Goal: Understand process/instructions: Learn how to perform a task or action

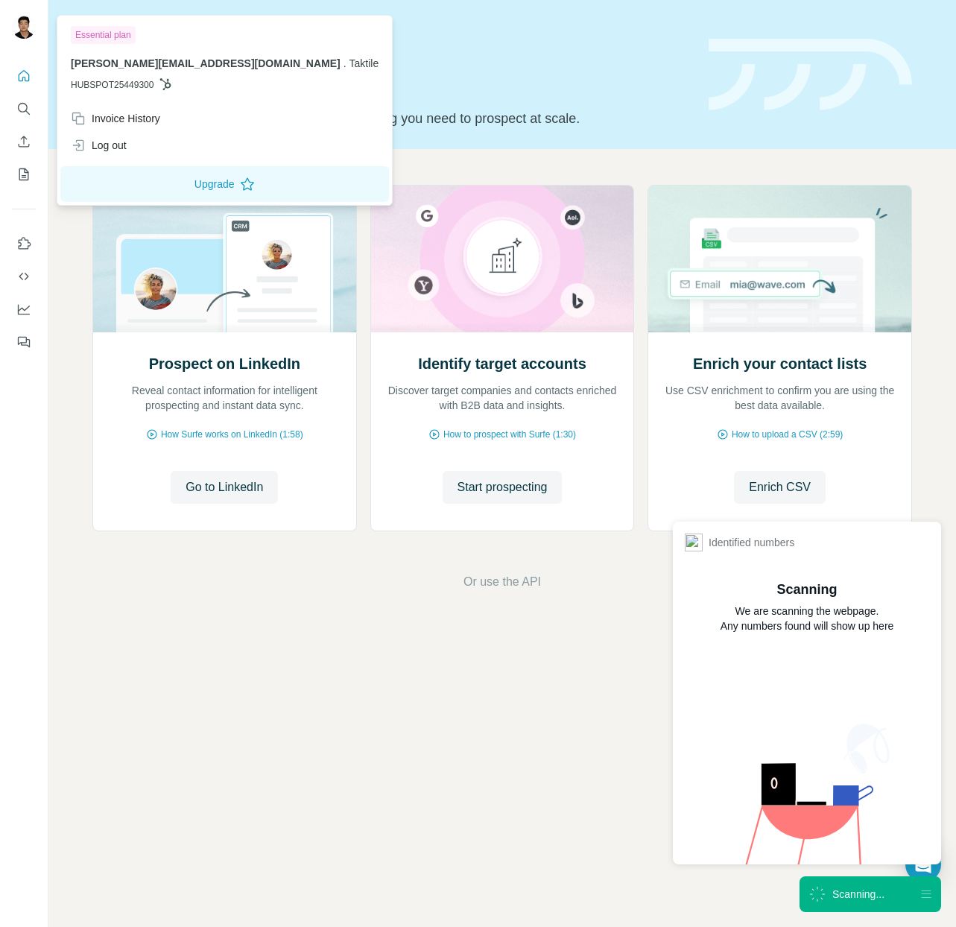
click at [16, 22] on img at bounding box center [24, 27] width 24 height 24
click at [31, 231] on button "Use Surfe on LinkedIn" at bounding box center [24, 243] width 24 height 27
click at [36, 38] on div at bounding box center [25, 28] width 43 height 49
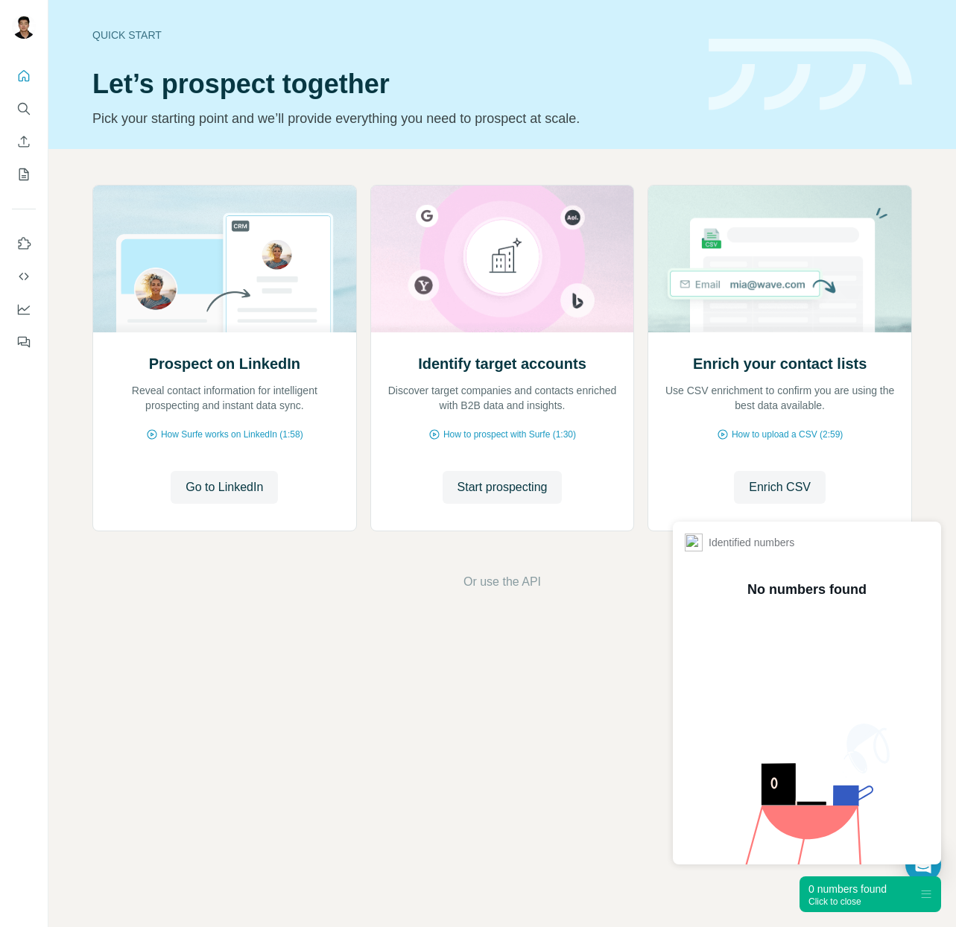
click at [32, 31] on img at bounding box center [24, 27] width 24 height 24
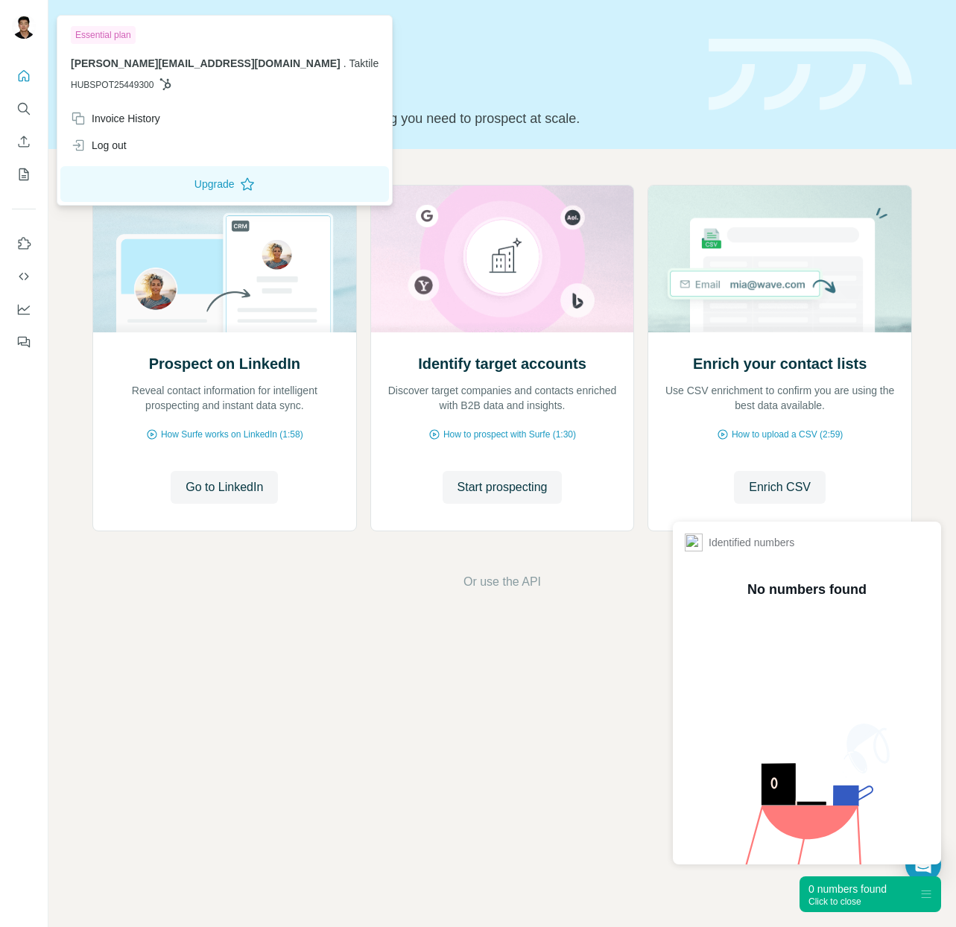
click at [350, 62] on span "Taktile" at bounding box center [365, 63] width 30 height 12
click at [510, 677] on div "Quick start Let’s prospect together Pick your starting point and we’ll provide …" at bounding box center [502, 463] width 908 height 927
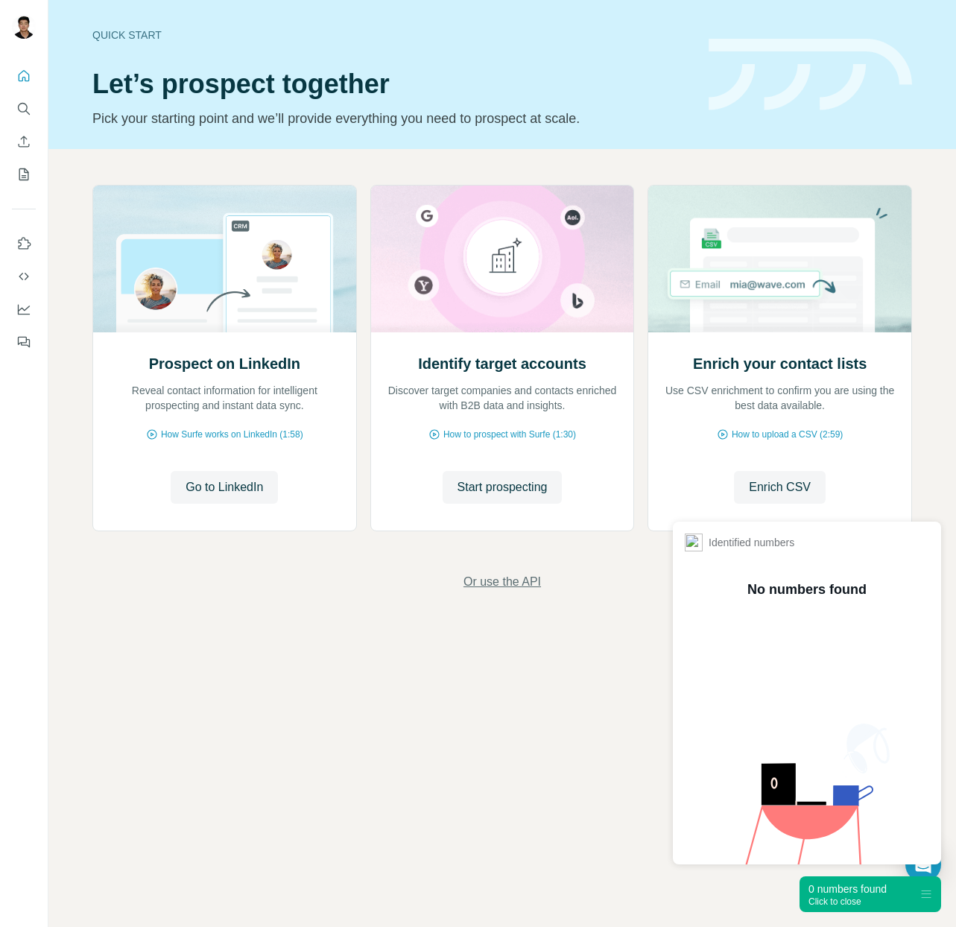
click at [529, 585] on span "Or use the API" at bounding box center [503, 582] width 78 height 18
